Goal: Task Accomplishment & Management: Use online tool/utility

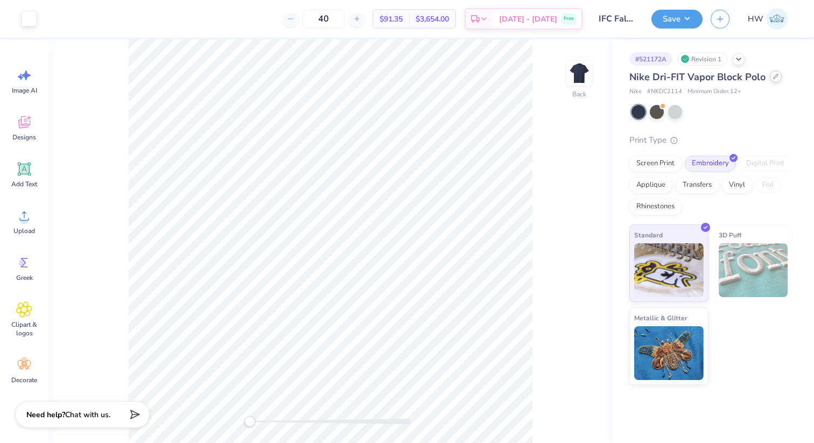
click at [774, 77] on icon at bounding box center [775, 76] width 5 height 5
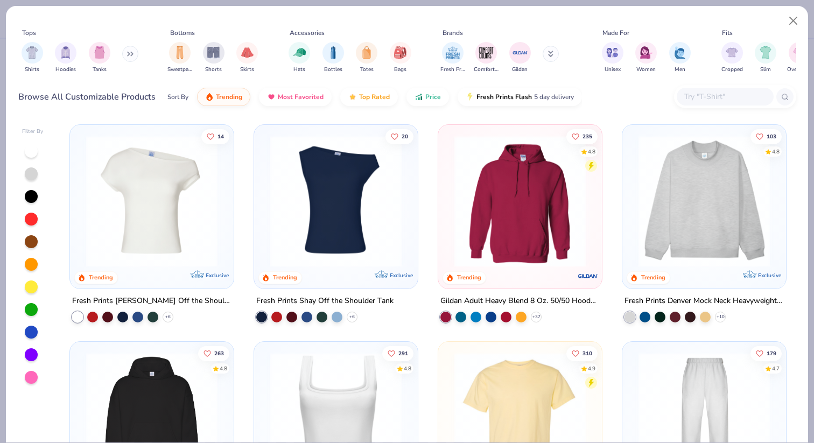
click at [685, 94] on input "text" at bounding box center [724, 96] width 83 height 12
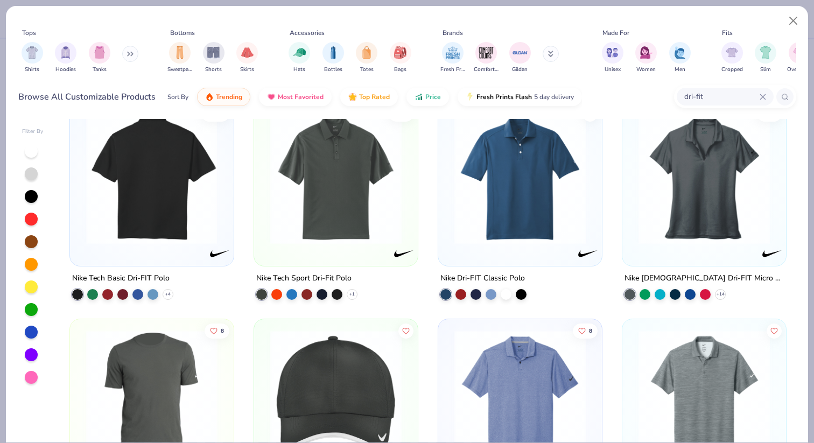
scroll to position [9, 0]
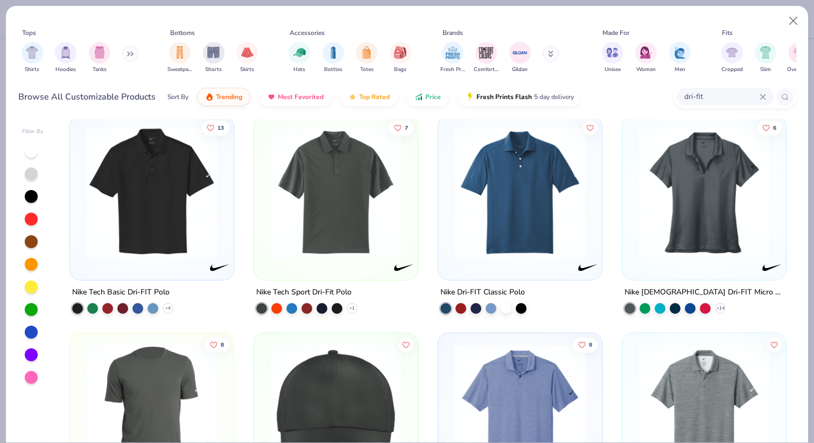
click at [722, 96] on input "dri-fit" at bounding box center [721, 96] width 76 height 12
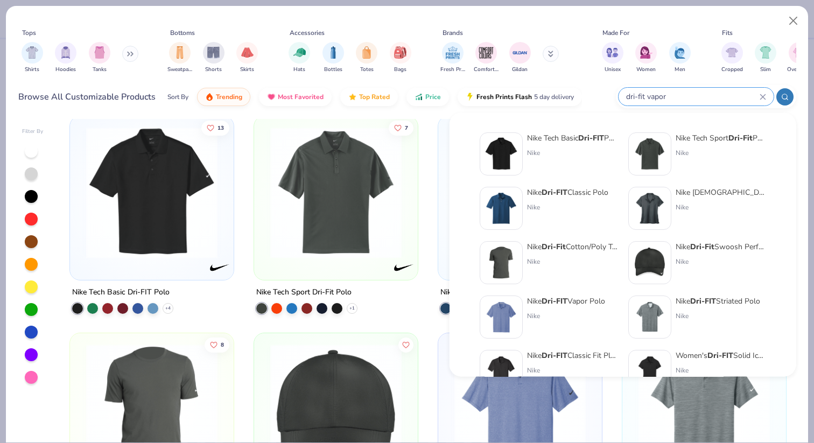
type input "dri-fit vapor"
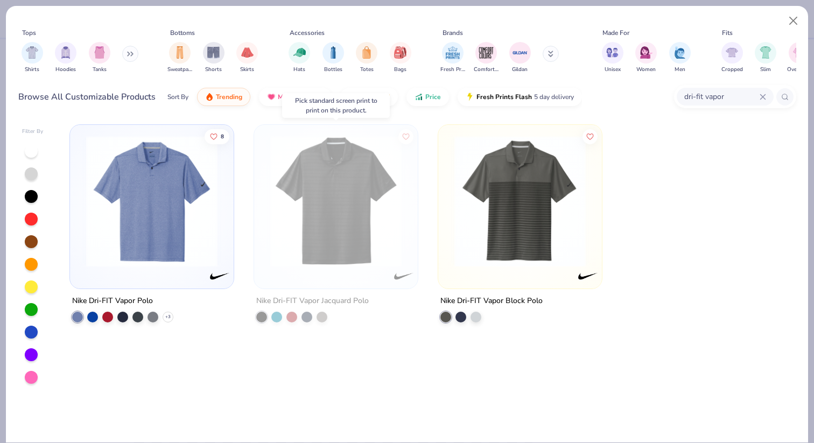
click at [319, 243] on img at bounding box center [336, 201] width 142 height 131
click at [163, 208] on img at bounding box center [152, 201] width 142 height 131
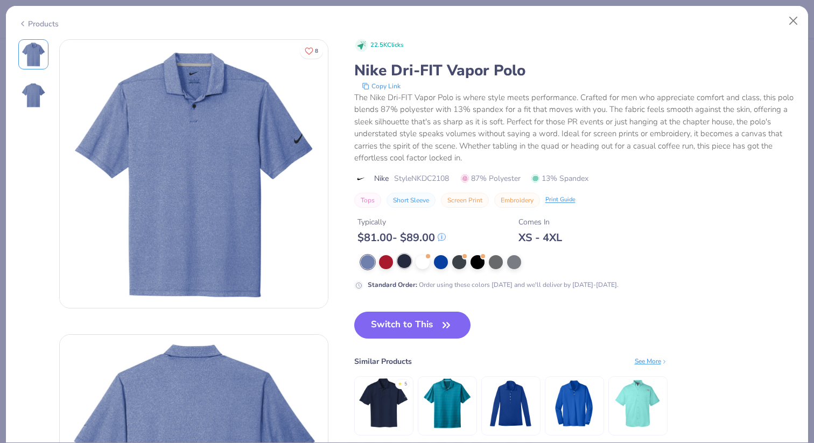
click at [403, 262] on div at bounding box center [404, 261] width 14 height 14
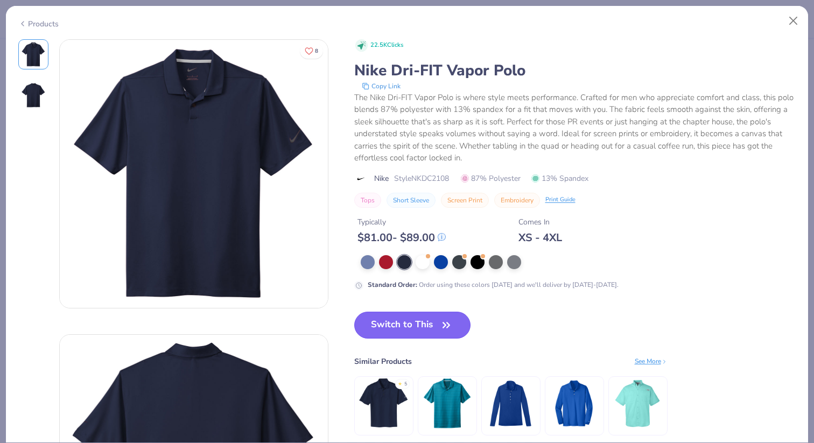
click at [444, 326] on icon "button" at bounding box center [446, 324] width 15 height 15
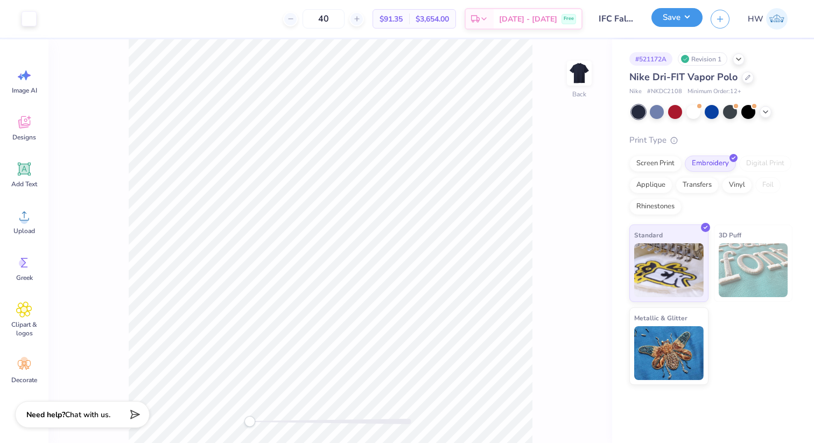
click at [681, 23] on button "Save" at bounding box center [676, 17] width 51 height 19
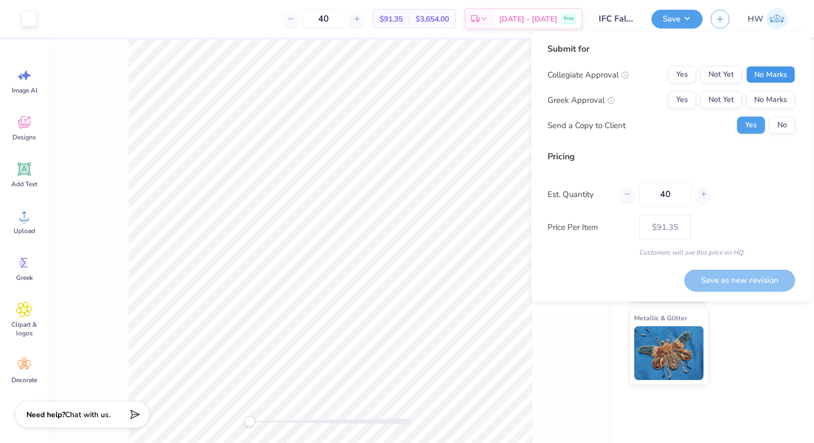
click at [760, 75] on button "No Marks" at bounding box center [770, 74] width 49 height 17
click at [760, 101] on button "No Marks" at bounding box center [770, 99] width 49 height 17
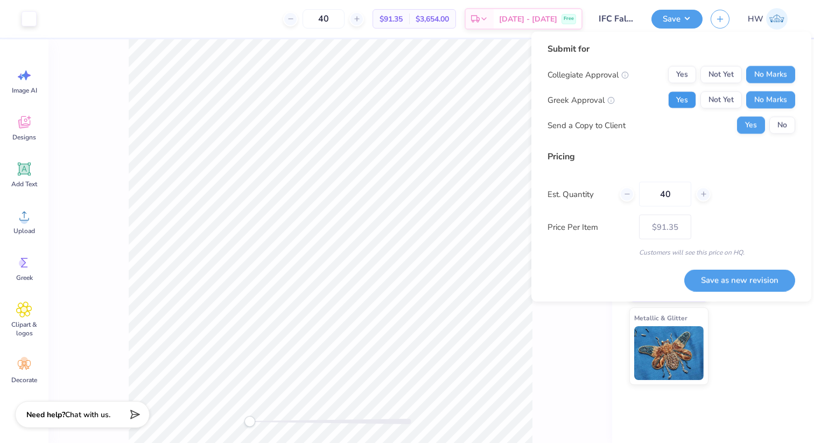
click at [685, 102] on button "Yes" at bounding box center [682, 99] width 28 height 17
click at [744, 279] on button "Save as new revision" at bounding box center [739, 280] width 111 height 22
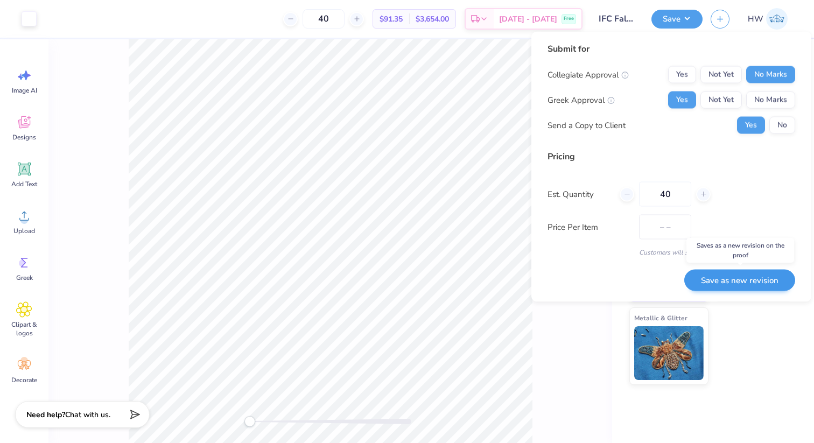
type input "$91.35"
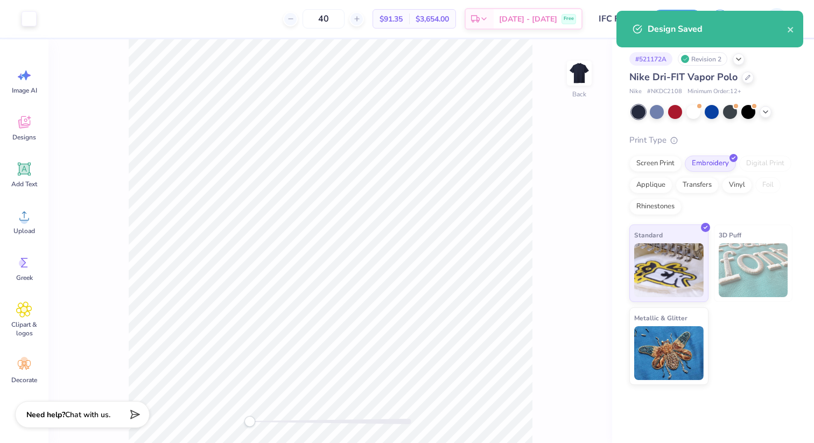
click at [795, 23] on div "Design Saved" at bounding box center [709, 29] width 187 height 37
click at [787, 30] on icon "close" at bounding box center [791, 29] width 8 height 9
